Goal: Information Seeking & Learning: Learn about a topic

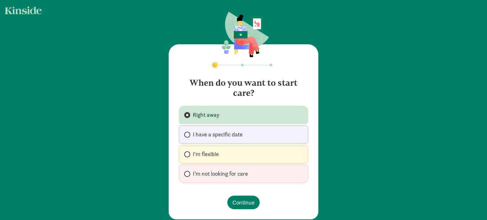
click at [238, 161] on label "I'm flexible" at bounding box center [243, 154] width 129 height 18
click at [188, 157] on input "I'm flexible" at bounding box center [186, 155] width 4 height 4
radio input "true"
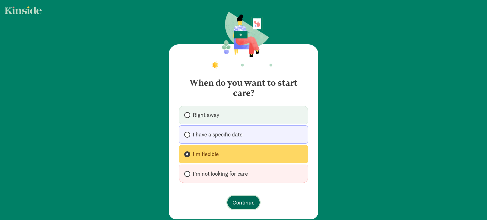
click at [240, 201] on span "Continue" at bounding box center [243, 203] width 22 height 9
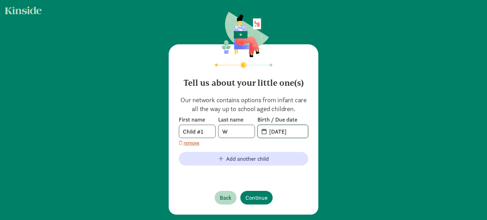
click at [265, 134] on input "[DATE]" at bounding box center [286, 131] width 42 height 13
click at [255, 200] on span "Continue" at bounding box center [256, 198] width 22 height 9
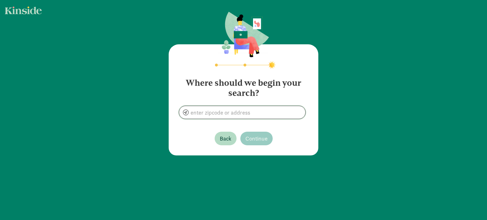
click at [225, 117] on input at bounding box center [242, 112] width 126 height 13
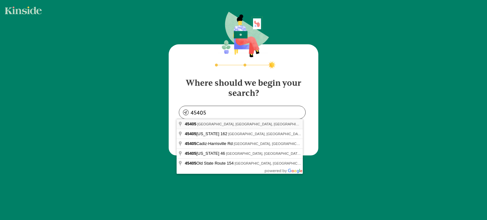
type input "[GEOGRAPHIC_DATA], [GEOGRAPHIC_DATA]"
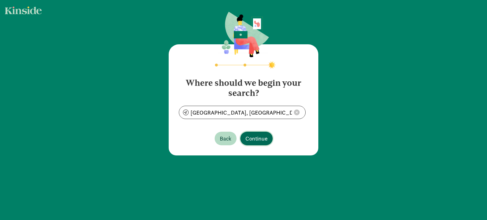
click at [252, 137] on span "Continue" at bounding box center [256, 138] width 22 height 9
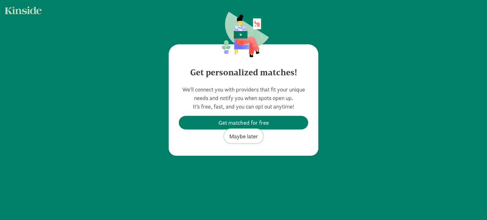
click at [241, 136] on span "Maybe later" at bounding box center [243, 136] width 29 height 9
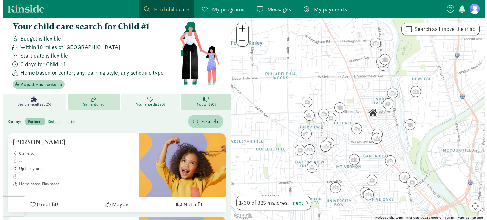
scroll to position [7, 0]
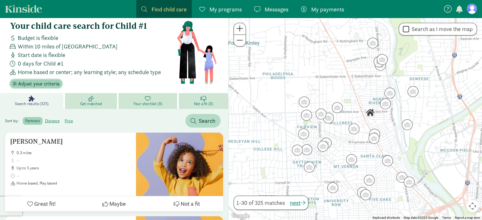
click at [48, 82] on span "Adjust your criteria" at bounding box center [39, 84] width 42 height 8
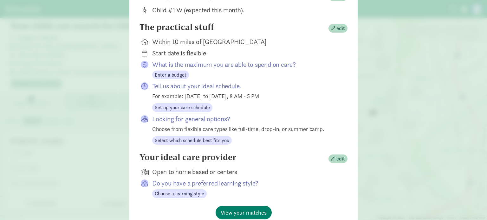
scroll to position [80, 0]
click at [336, 28] on span "edit" at bounding box center [340, 29] width 9 height 8
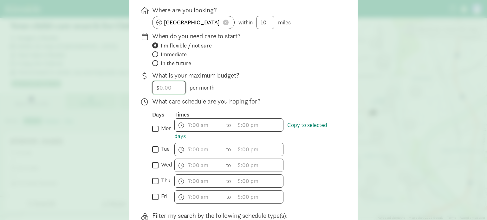
click at [167, 87] on input "number" at bounding box center [169, 87] width 33 height 13
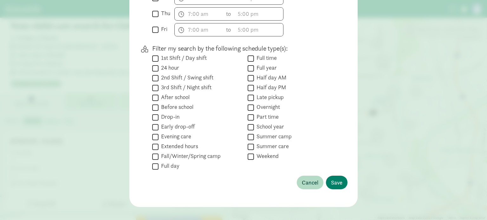
scroll to position [249, 0]
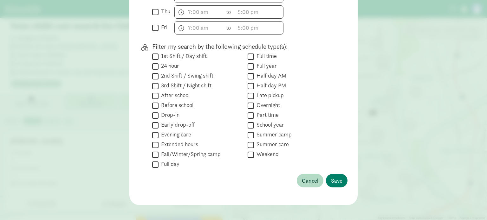
click at [250, 55] on input "Full time" at bounding box center [251, 56] width 6 height 9
checkbox input "true"
click at [254, 113] on label "Part time" at bounding box center [266, 115] width 25 height 8
click at [252, 113] on input "Part time" at bounding box center [251, 115] width 6 height 9
checkbox input "true"
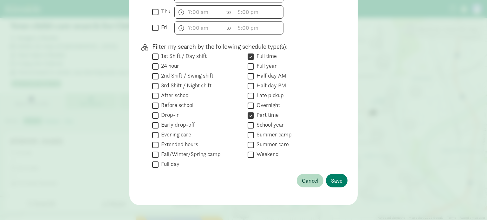
click at [249, 55] on input "Full time" at bounding box center [251, 56] width 6 height 9
checkbox input "false"
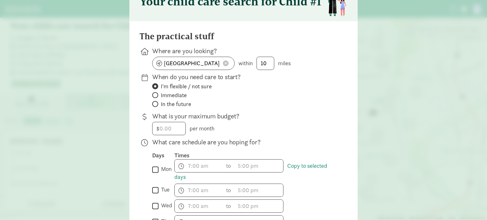
scroll to position [31, 0]
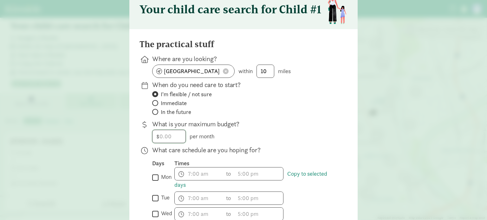
click at [171, 138] on input "number" at bounding box center [169, 136] width 33 height 13
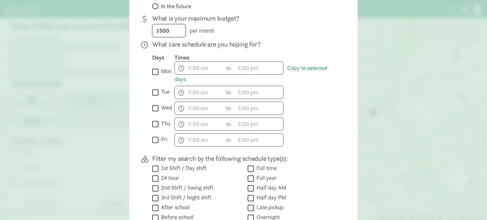
type input "500"
click at [320, 100] on div "Days Times  mon Copy to selected days h 12 1 2 3 4 5 6 7 8 9 10 11 mm 00 15 30…" at bounding box center [244, 100] width 185 height 93
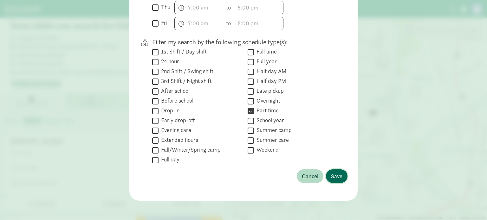
click at [334, 176] on span "Save" at bounding box center [336, 176] width 11 height 9
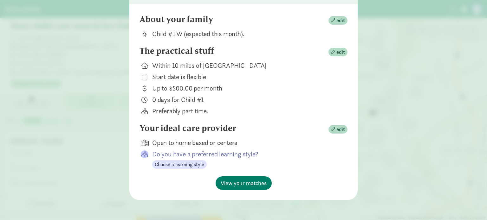
scroll to position [0, 0]
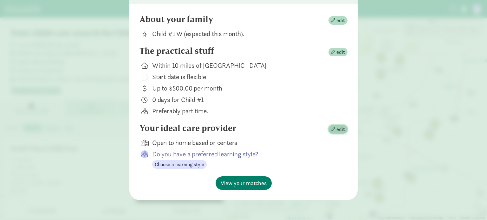
click at [333, 133] on span "edit" at bounding box center [338, 130] width 14 height 8
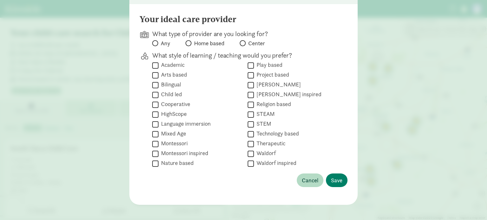
click at [190, 156] on label "Montessori inspired" at bounding box center [184, 154] width 50 height 8
click at [159, 156] on input "Montessori inspired" at bounding box center [155, 154] width 6 height 9
checkbox input "true"
click at [153, 163] on input "Nature based" at bounding box center [155, 164] width 6 height 9
checkbox input "true"
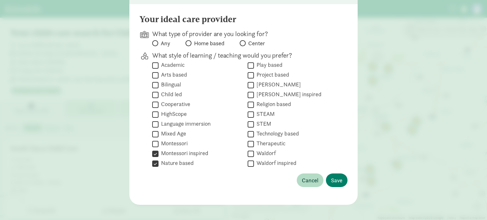
click at [152, 85] on input "Bilingual" at bounding box center [155, 85] width 6 height 9
checkbox input "true"
drag, startPoint x: 153, startPoint y: 75, endPoint x: 152, endPoint y: 65, distance: 10.2
click at [152, 65] on div " Academic  Arts based  Bilingual  Child led  Cooperative  HighScope  Lan…" at bounding box center [244, 115] width 185 height 108
click at [152, 65] on input "Academic" at bounding box center [155, 65] width 6 height 9
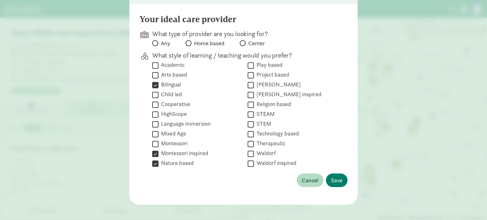
checkbox input "true"
click at [153, 73] on input "Arts based" at bounding box center [155, 75] width 6 height 9
click at [154, 75] on input "Arts based" at bounding box center [155, 75] width 6 height 9
checkbox input "false"
click at [250, 65] on input "Play based" at bounding box center [251, 65] width 6 height 9
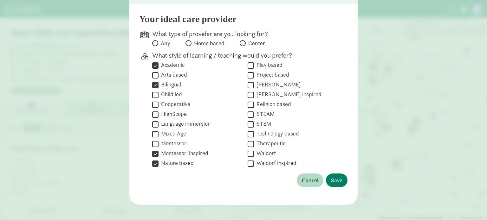
checkbox input "true"
click at [337, 177] on span "Save" at bounding box center [336, 180] width 11 height 9
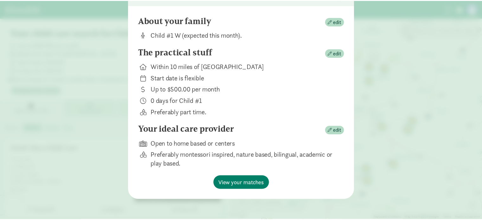
scroll to position [55, 0]
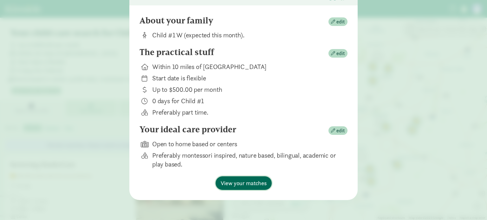
click at [243, 182] on span "View your matches" at bounding box center [244, 183] width 46 height 9
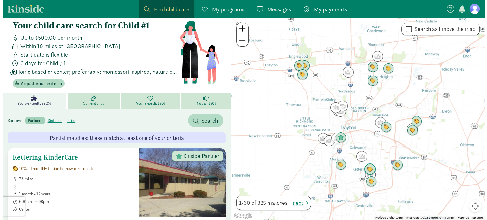
scroll to position [6, 0]
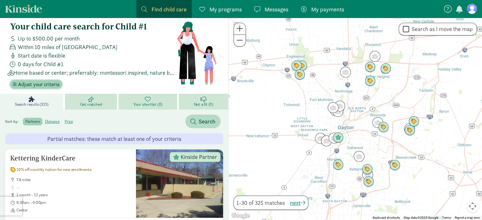
click at [36, 81] on span "Adjust your criteria" at bounding box center [39, 85] width 42 height 8
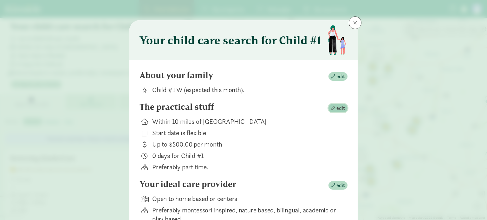
click at [336, 106] on span "edit" at bounding box center [340, 109] width 9 height 8
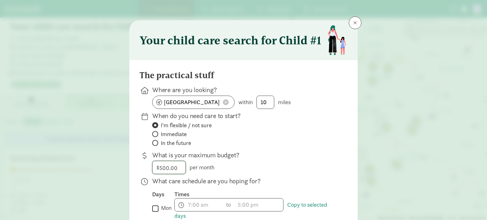
click at [176, 165] on input "500" at bounding box center [169, 167] width 33 height 13
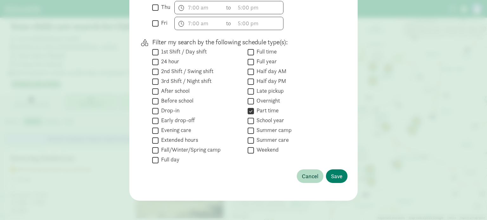
scroll to position [253, 0]
type input "3000"
click at [337, 176] on span "Save" at bounding box center [336, 177] width 11 height 9
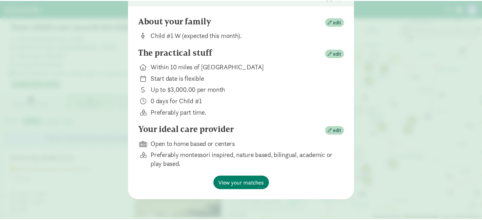
scroll to position [0, 0]
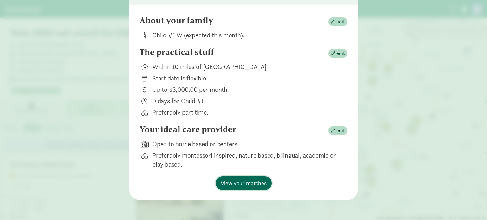
click at [236, 180] on span "View your matches" at bounding box center [244, 183] width 46 height 9
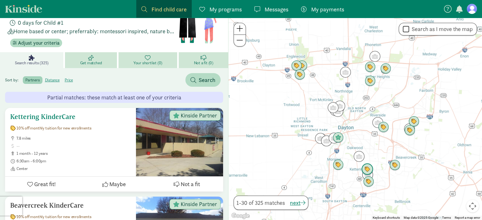
scroll to position [48, 0]
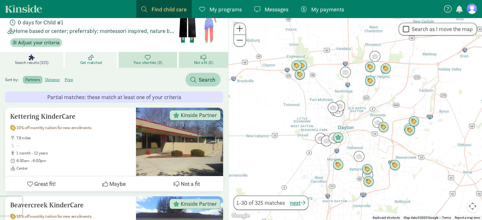
click at [88, 61] on span "Get matched" at bounding box center [91, 62] width 22 height 5
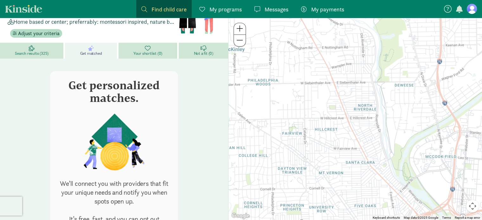
scroll to position [57, 0]
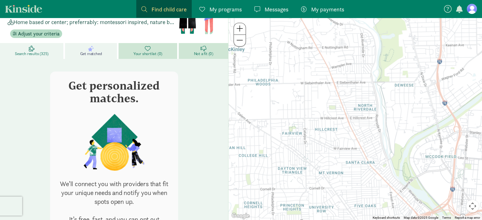
click at [29, 52] on span "Search results (325)" at bounding box center [32, 53] width 34 height 5
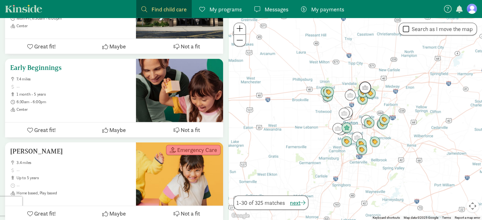
scroll to position [1683, 0]
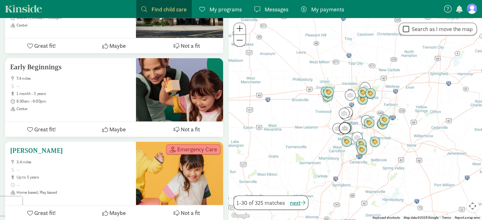
click at [42, 151] on h5 "[PERSON_NAME]" at bounding box center [70, 151] width 121 height 8
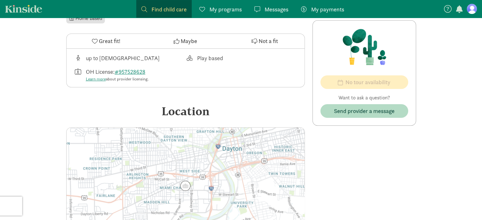
scroll to position [313, 0]
